Goal: Find specific page/section: Locate a particular part of the current website

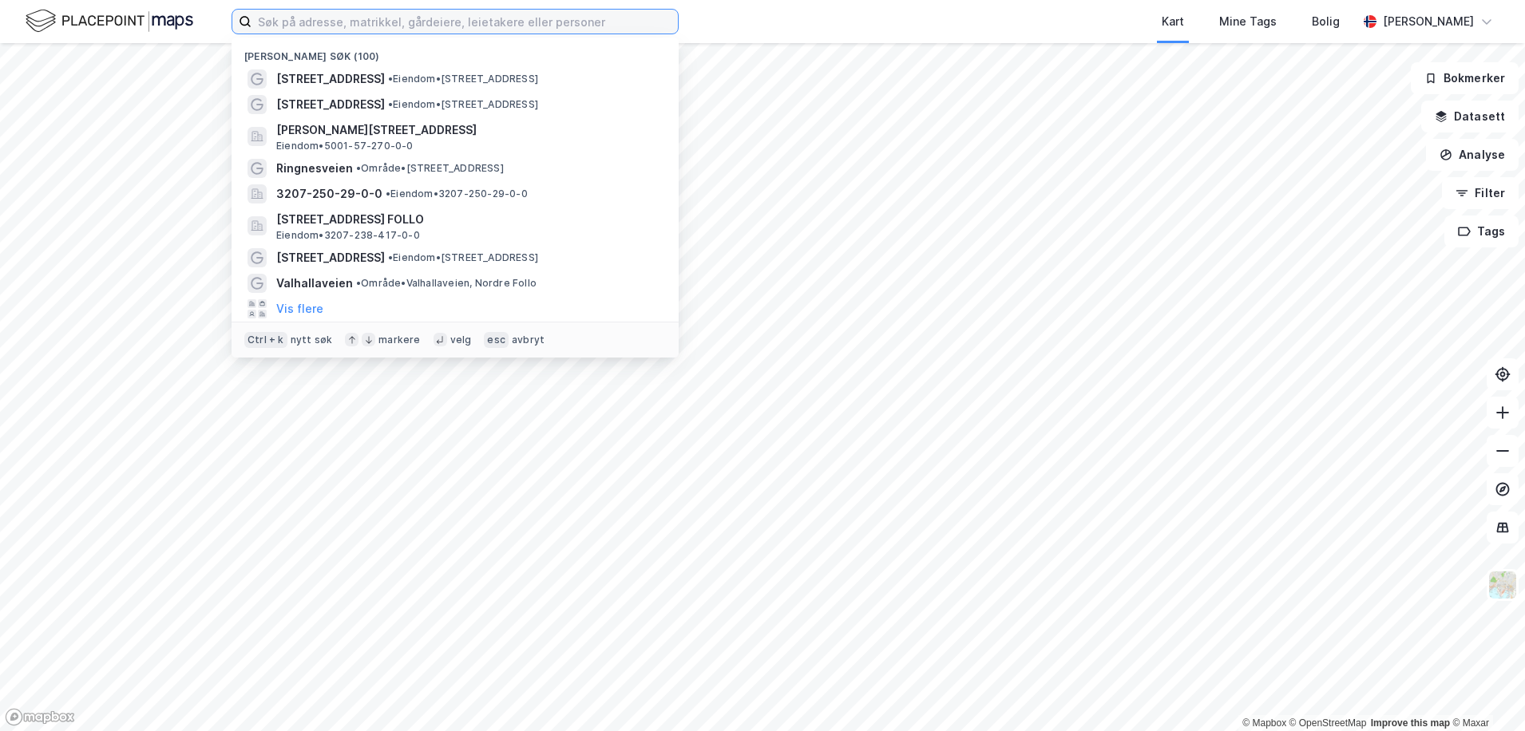
click at [318, 31] on input at bounding box center [465, 22] width 426 height 24
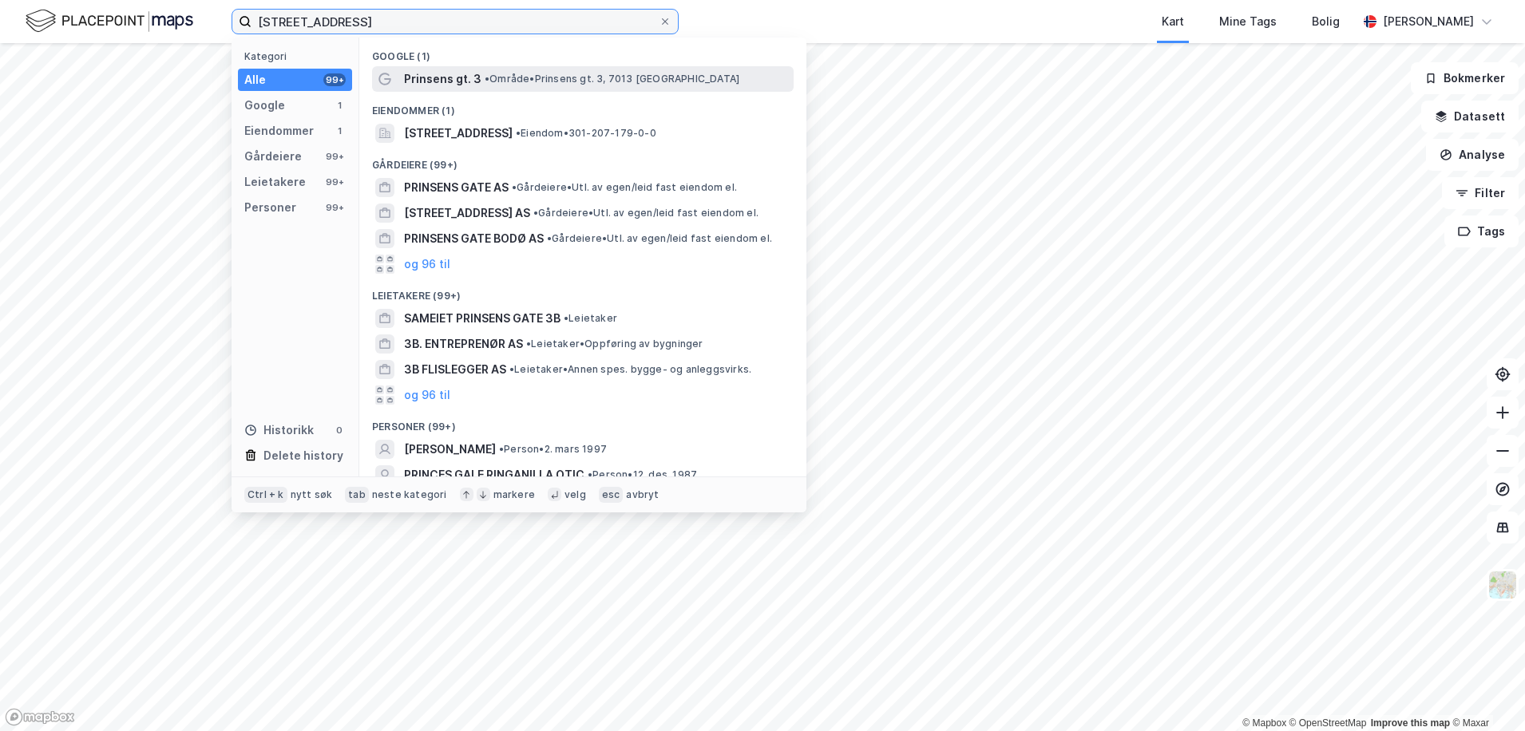
type input "[STREET_ADDRESS]"
click at [459, 71] on span "Prinsens gt. 3" at bounding box center [442, 78] width 77 height 19
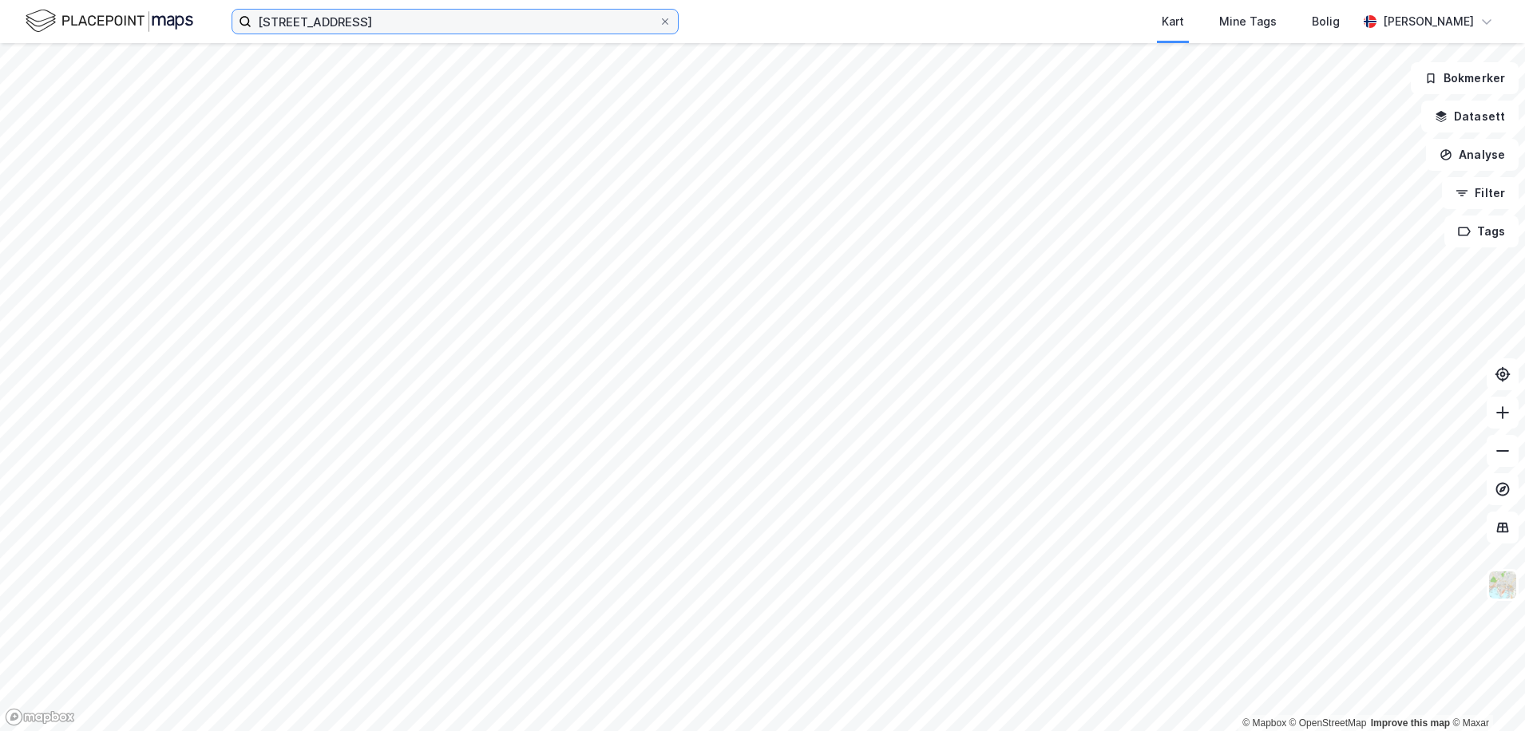
click at [402, 24] on input "[STREET_ADDRESS]" at bounding box center [455, 22] width 407 height 24
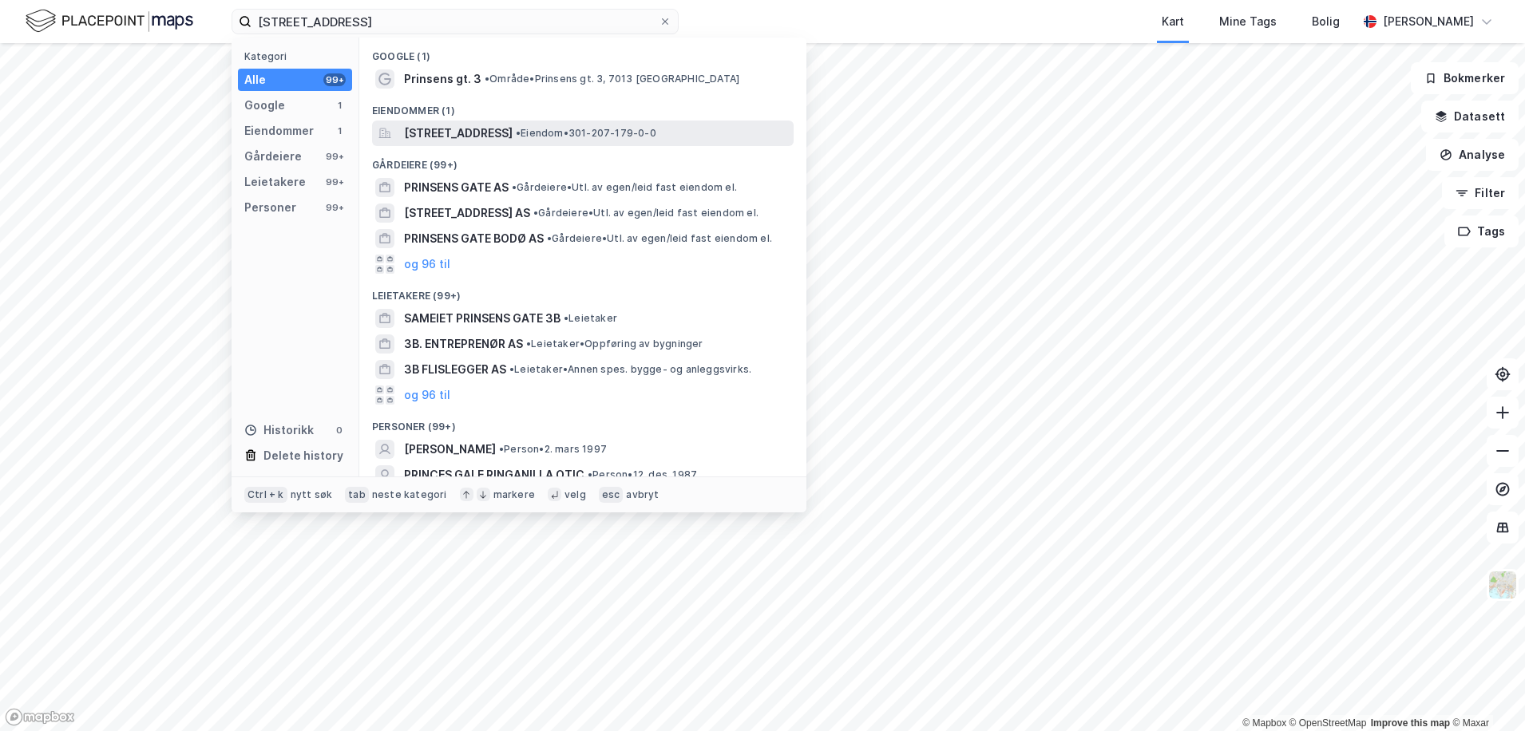
click at [513, 128] on span "[STREET_ADDRESS]" at bounding box center [458, 133] width 109 height 19
